Goal: Transaction & Acquisition: Purchase product/service

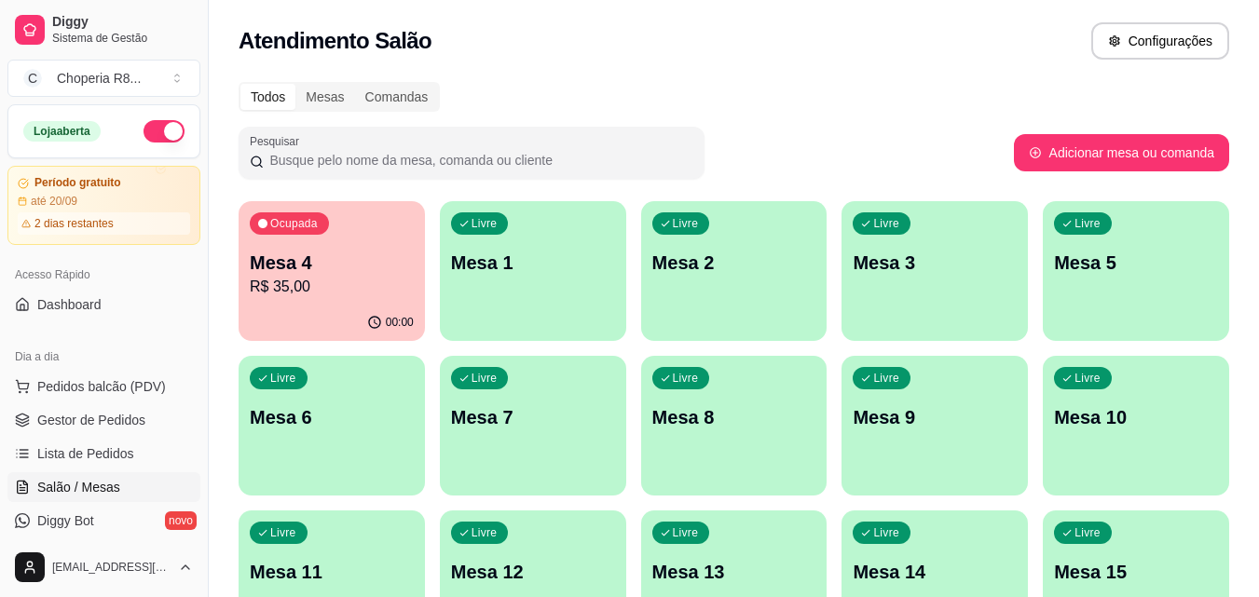
click at [303, 217] on p "Ocupada" at bounding box center [294, 223] width 48 height 15
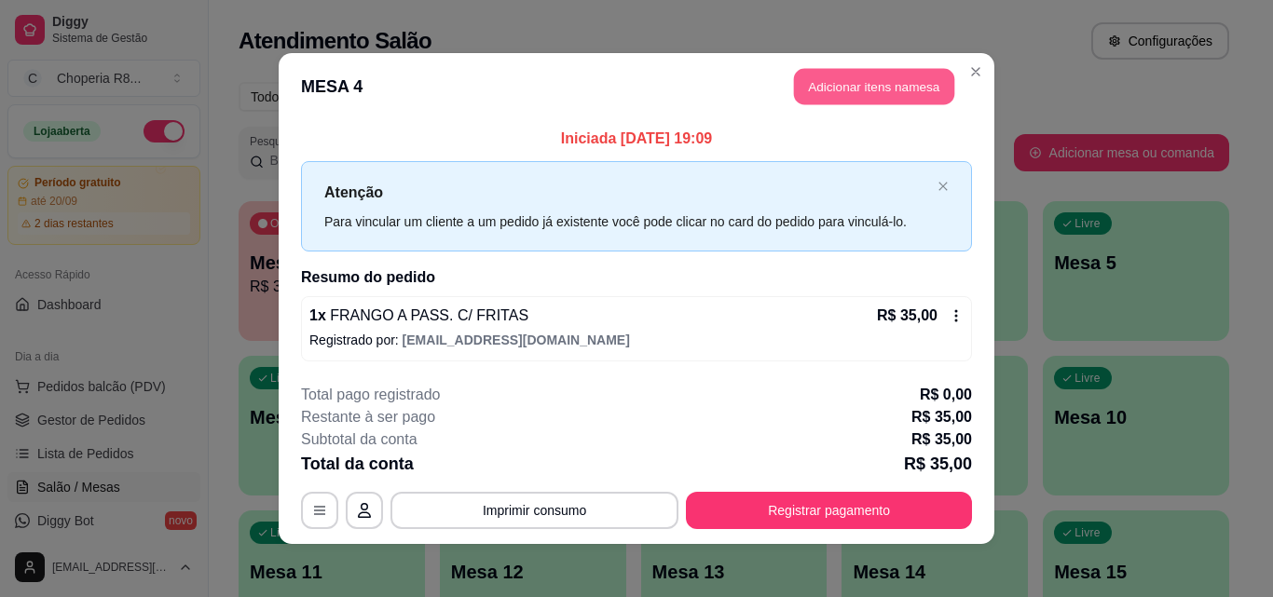
click at [877, 97] on button "Adicionar itens na mesa" at bounding box center [874, 87] width 160 height 36
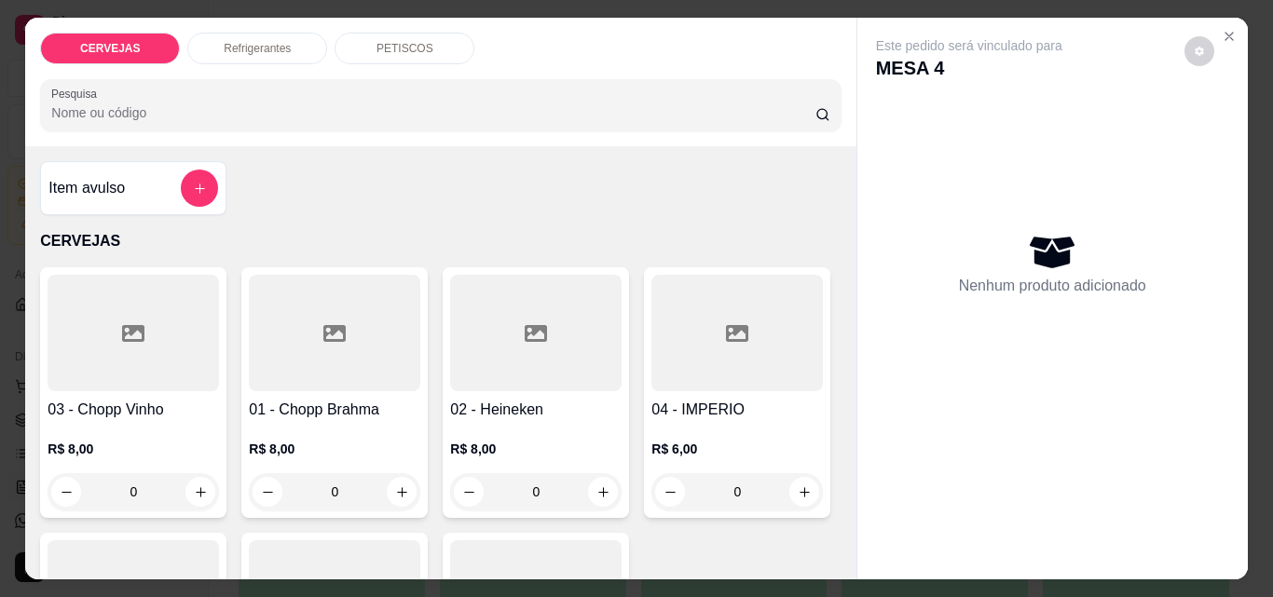
drag, startPoint x: 326, startPoint y: 486, endPoint x: 283, endPoint y: 486, distance: 42.9
click at [287, 490] on input "0" at bounding box center [334, 491] width 104 height 37
drag, startPoint x: 333, startPoint y: 484, endPoint x: 266, endPoint y: 487, distance: 67.2
click at [267, 487] on div "0" at bounding box center [335, 491] width 164 height 37
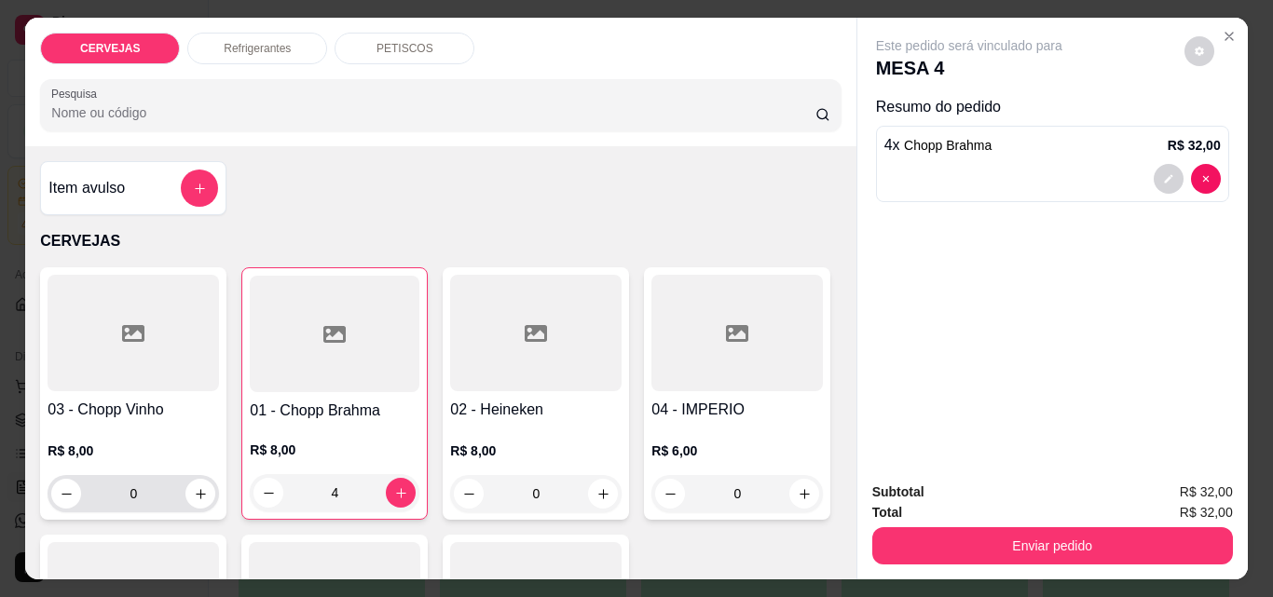
type input "4"
click at [54, 490] on div "0" at bounding box center [133, 493] width 164 height 37
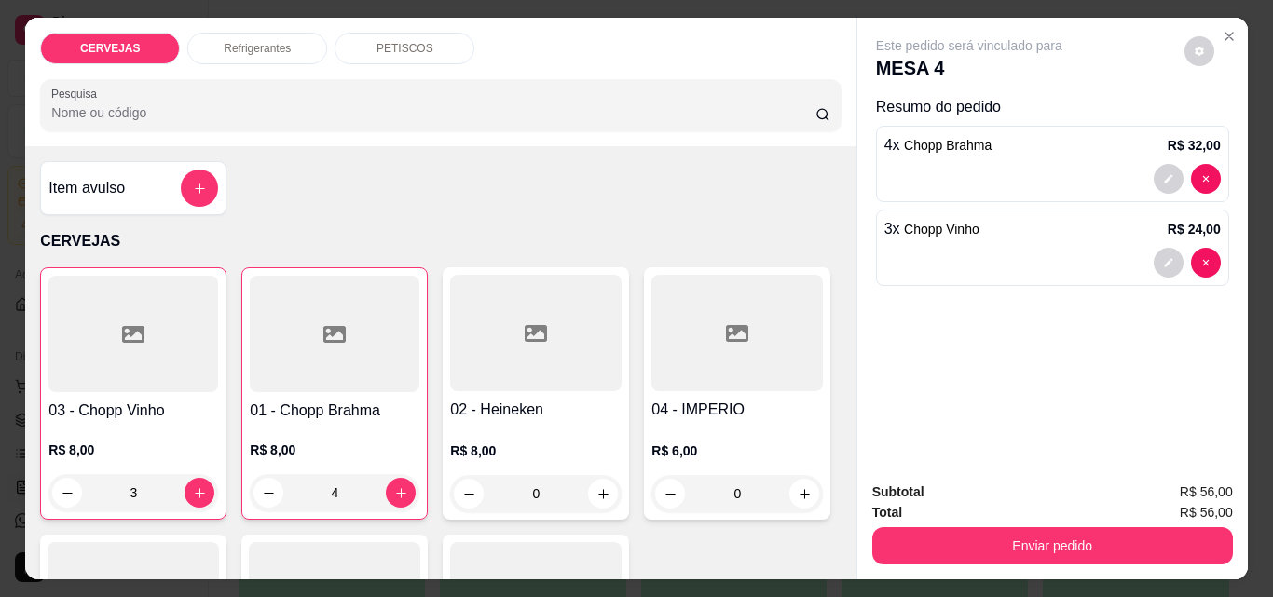
type input "3"
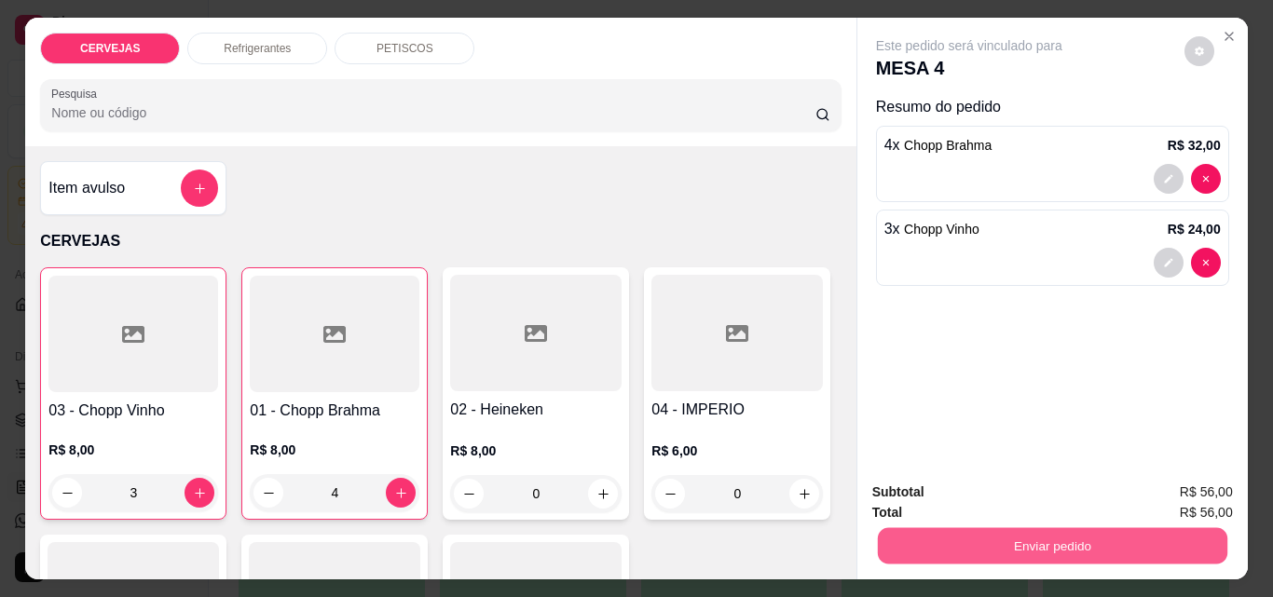
click at [993, 536] on button "Enviar pedido" at bounding box center [1051, 545] width 349 height 36
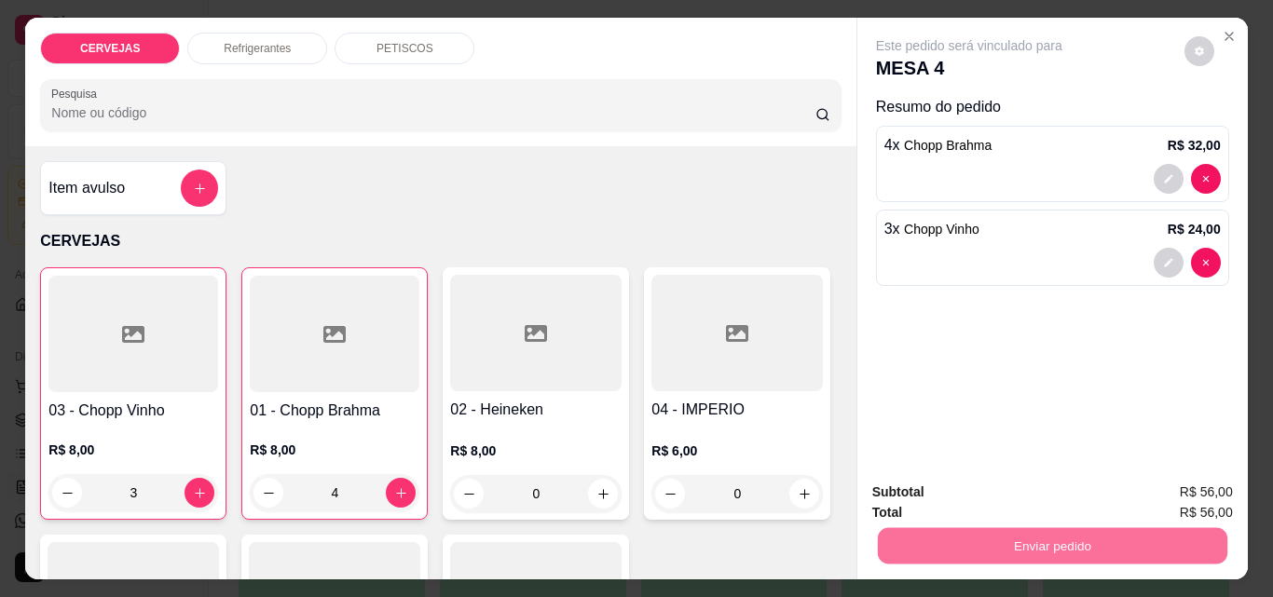
click at [986, 496] on button "Não registrar e enviar pedido" at bounding box center [991, 492] width 194 height 35
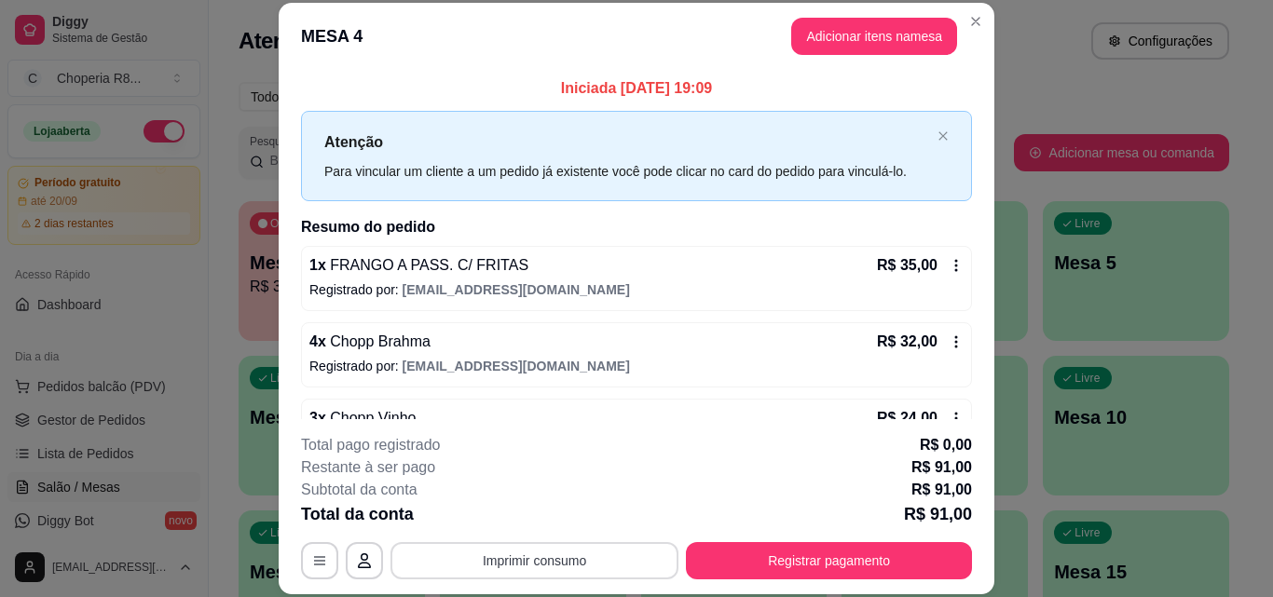
click at [599, 569] on button "Imprimir consumo" at bounding box center [534, 560] width 288 height 37
click at [546, 516] on button "IMPRESSORA" at bounding box center [533, 517] width 130 height 29
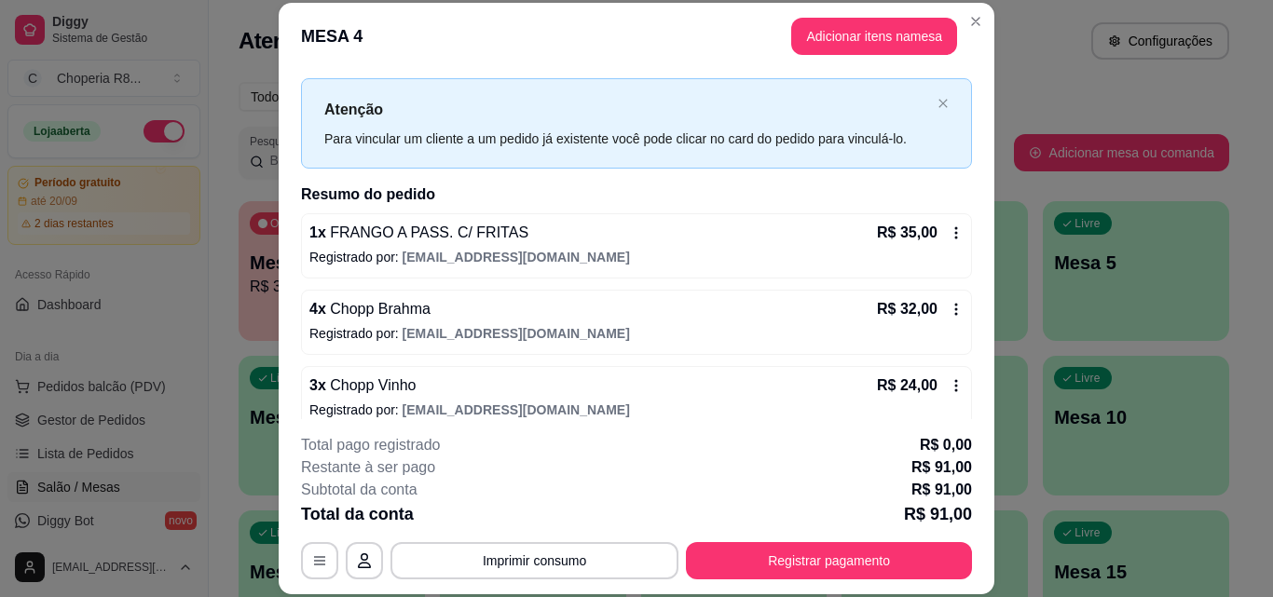
scroll to position [52, 0]
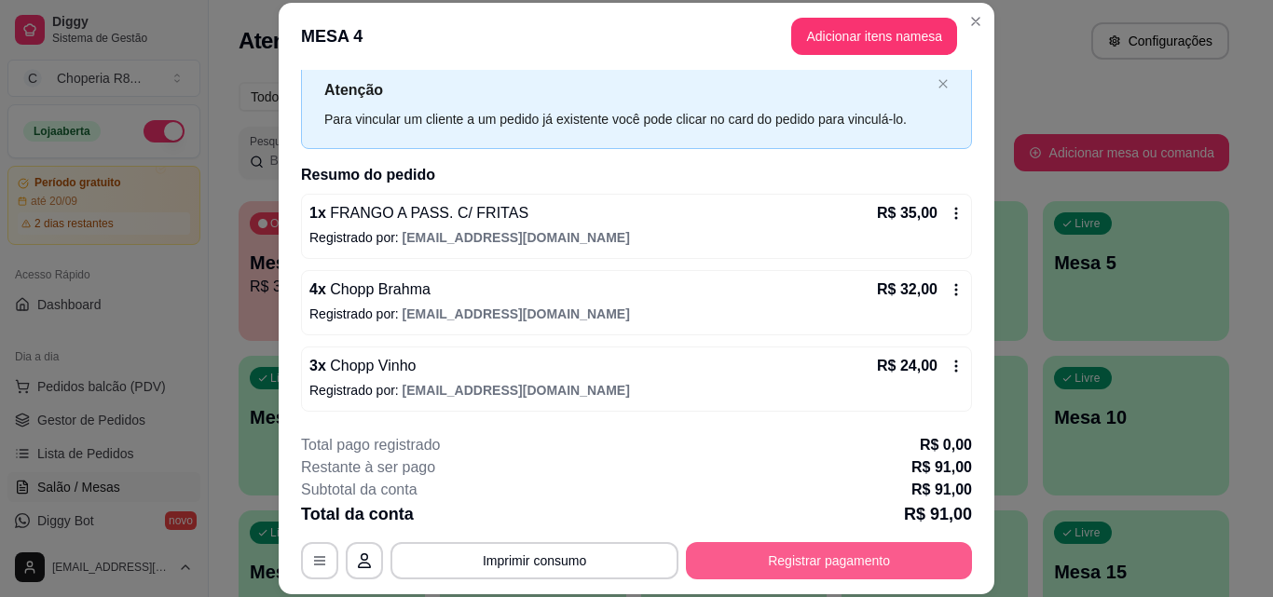
click at [797, 557] on button "Registrar pagamento" at bounding box center [829, 560] width 286 height 37
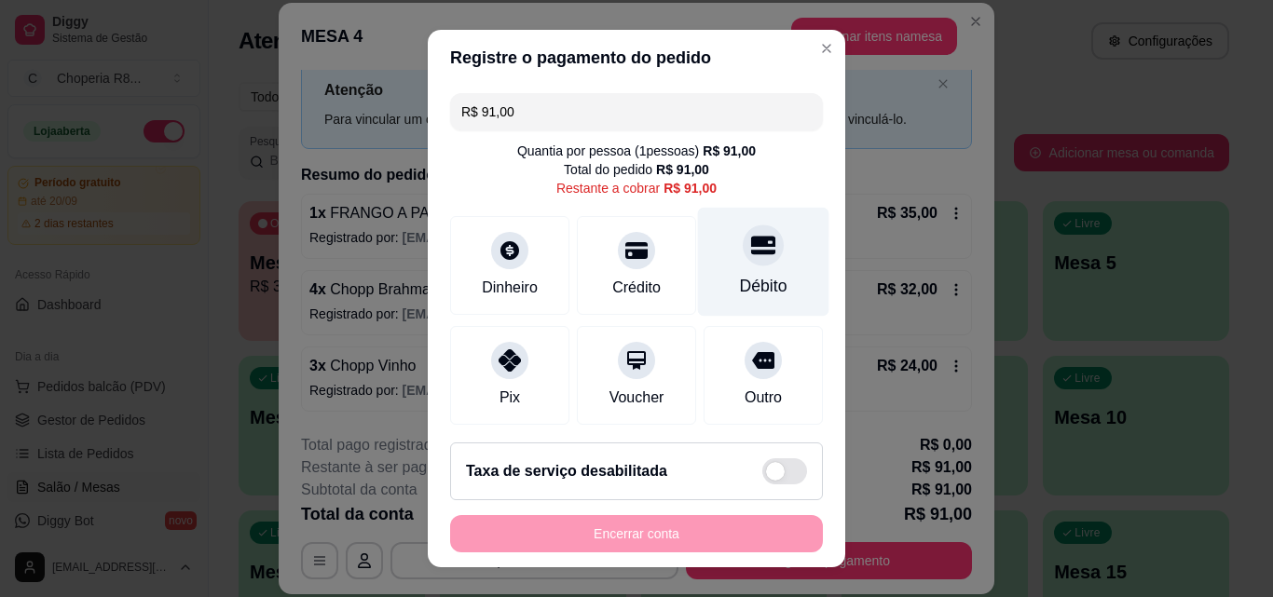
click at [751, 255] on icon at bounding box center [763, 245] width 24 height 24
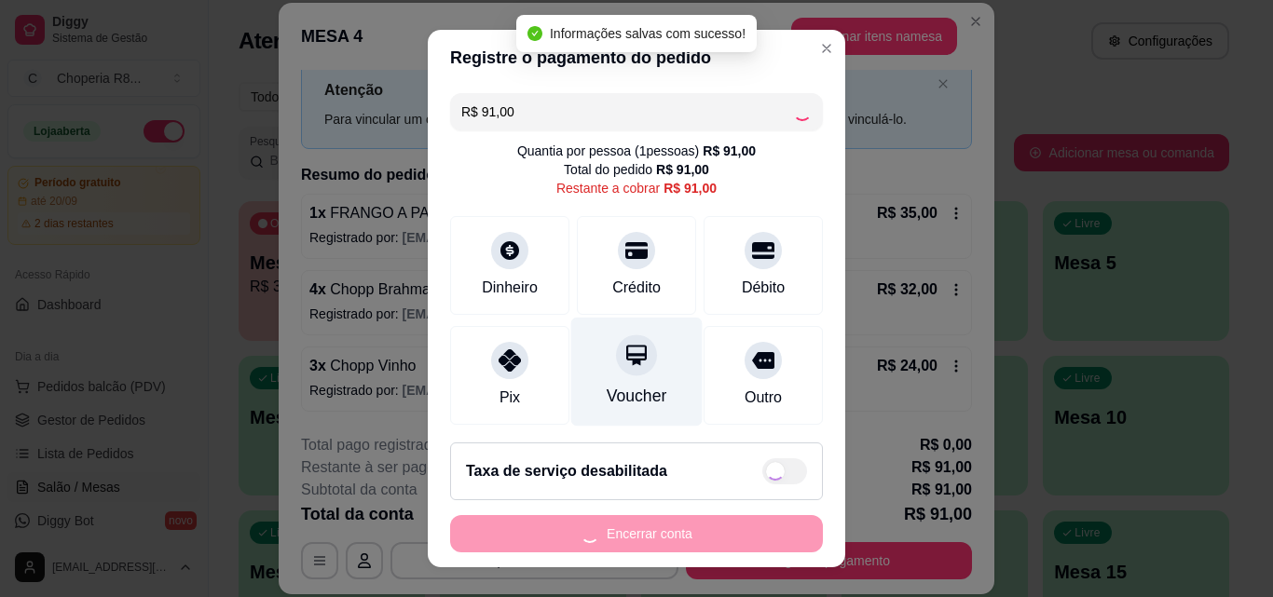
type input "R$ 0,00"
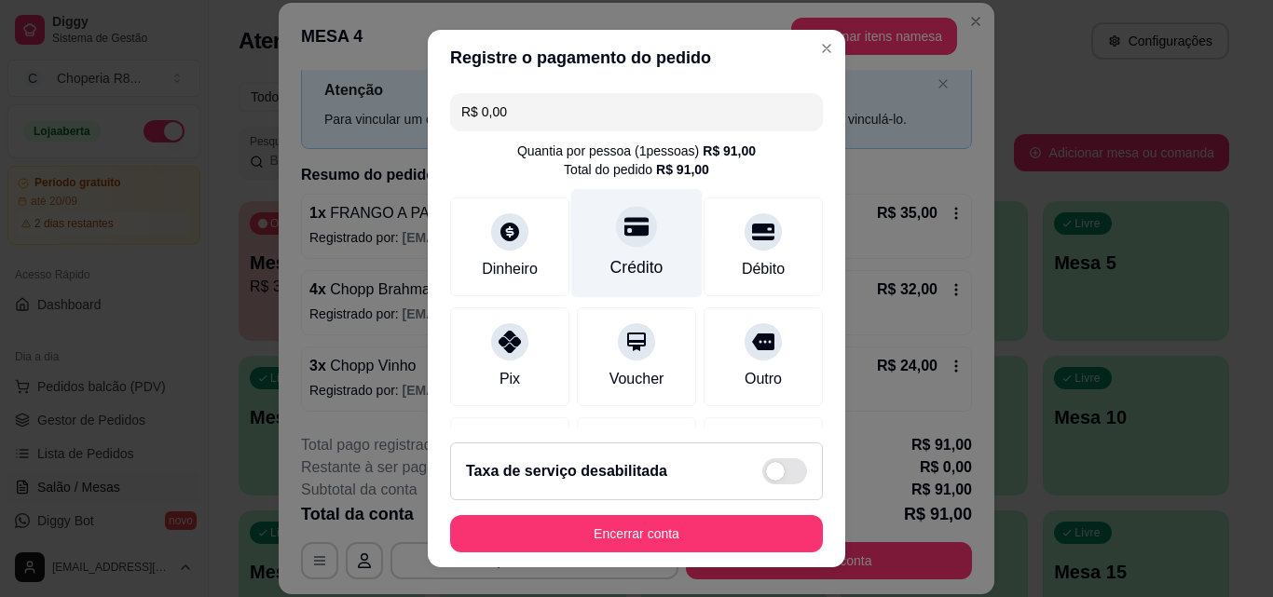
click at [611, 253] on div "Crédito" at bounding box center [636, 243] width 131 height 109
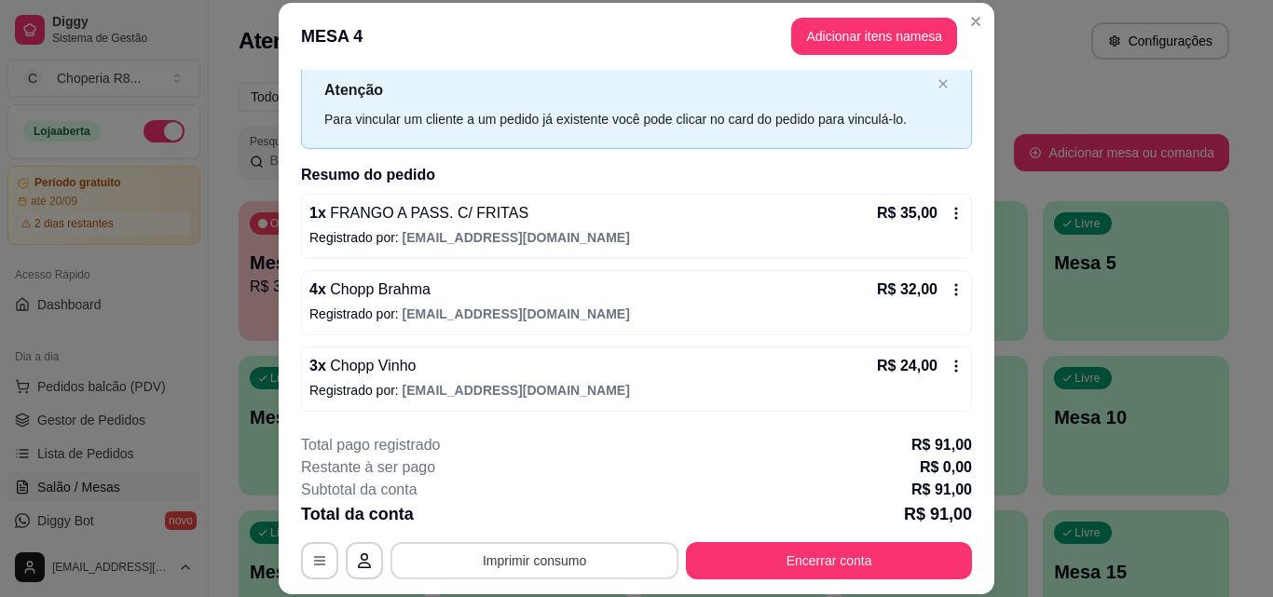
click at [606, 564] on button "Imprimir consumo" at bounding box center [534, 560] width 288 height 37
click at [581, 512] on button "IMPRESSORA" at bounding box center [533, 517] width 130 height 29
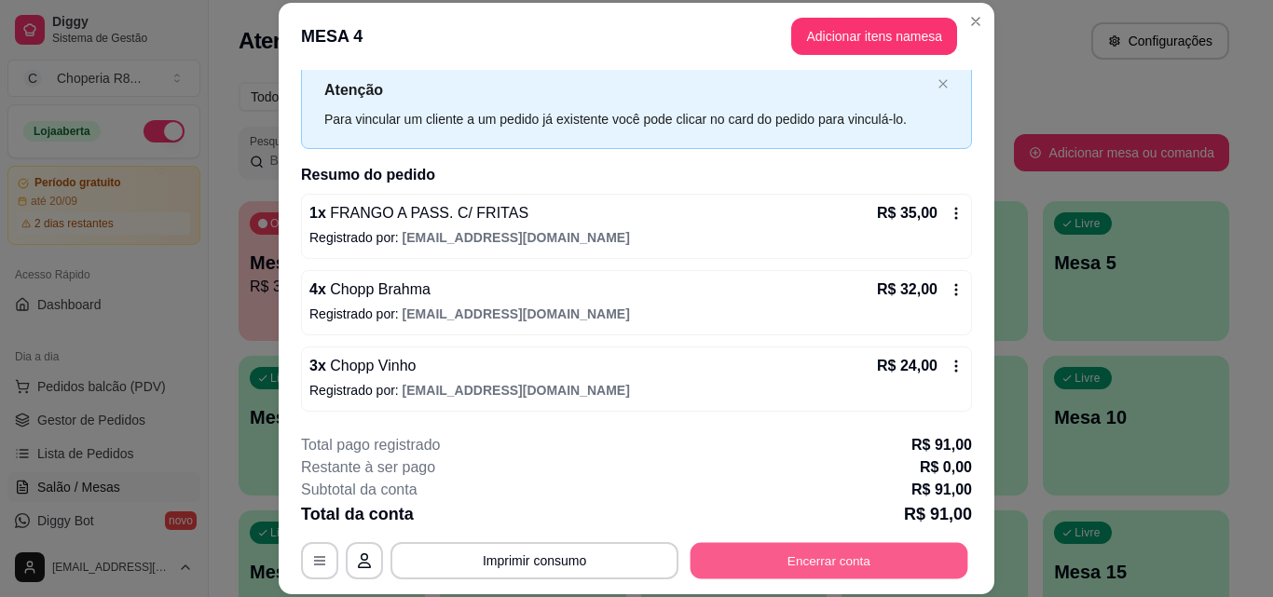
click at [730, 552] on button "Encerrar conta" at bounding box center [829, 560] width 278 height 36
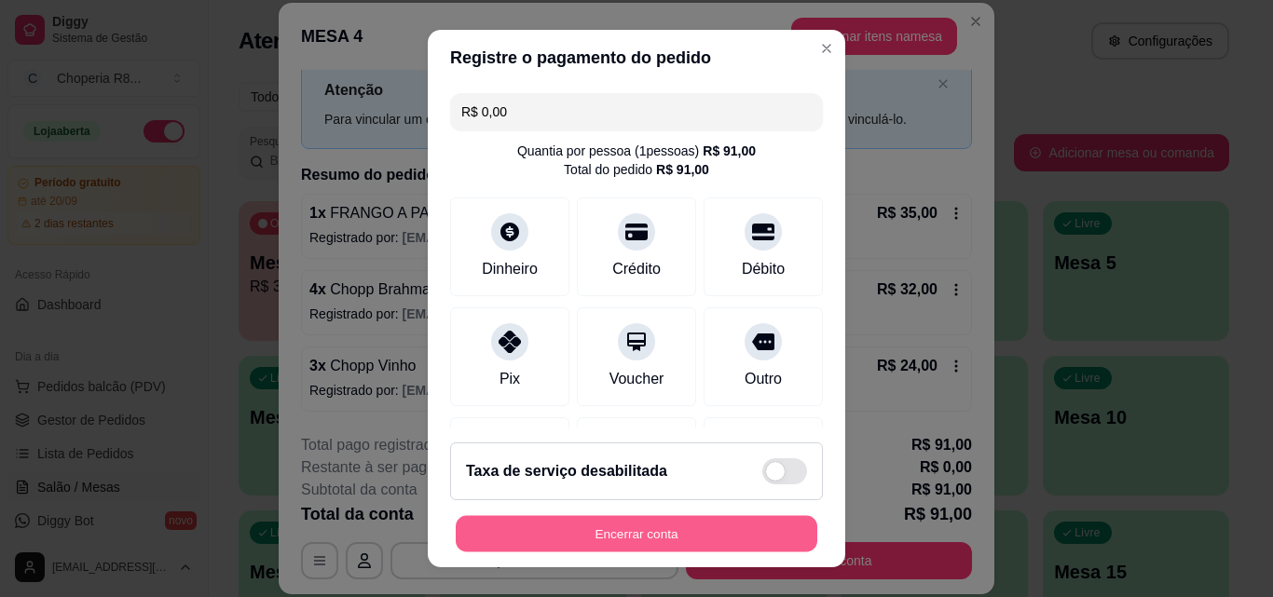
click at [618, 530] on button "Encerrar conta" at bounding box center [637, 534] width 362 height 36
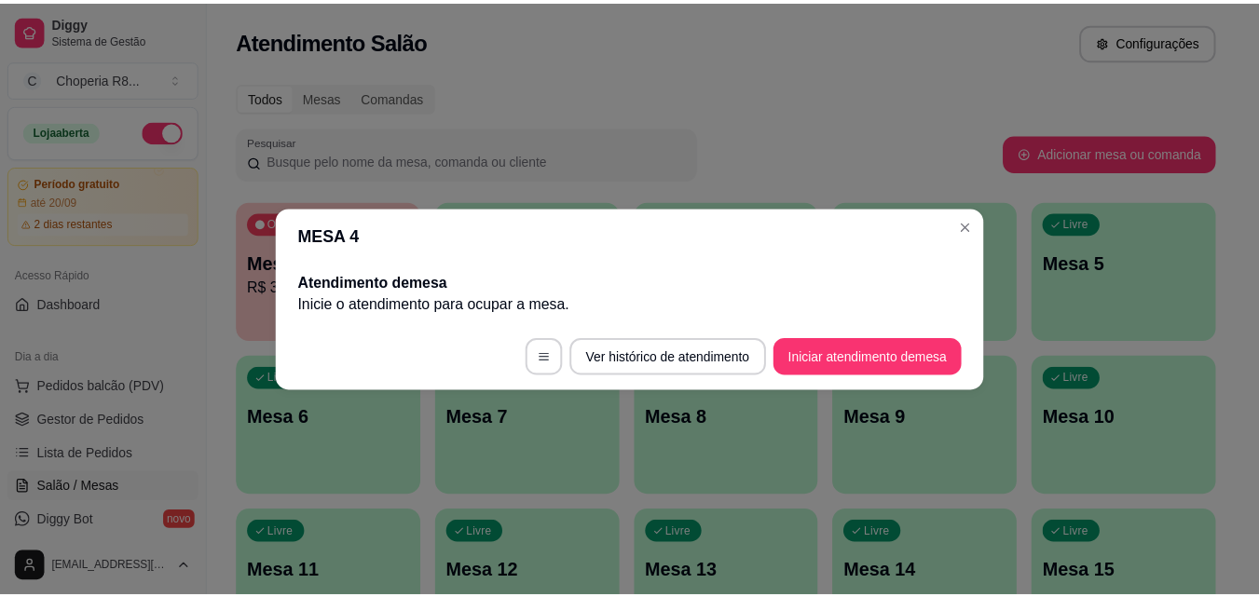
scroll to position [0, 0]
